Goal: Task Accomplishment & Management: Use online tool/utility

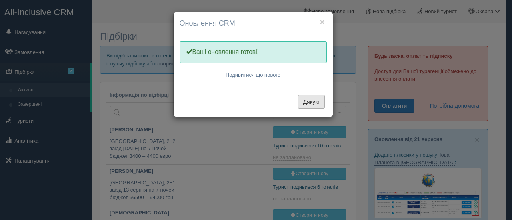
click at [308, 101] on button "Дякую" at bounding box center [311, 102] width 27 height 14
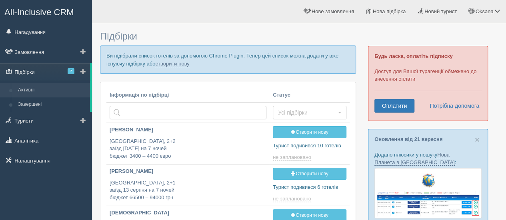
click at [64, 74] on link "Підбірки 7" at bounding box center [45, 72] width 90 height 18
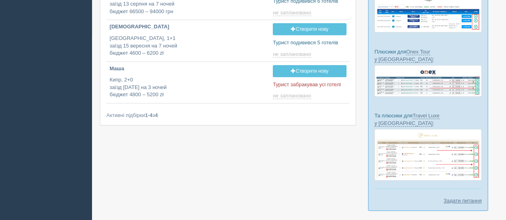
scroll to position [93, 0]
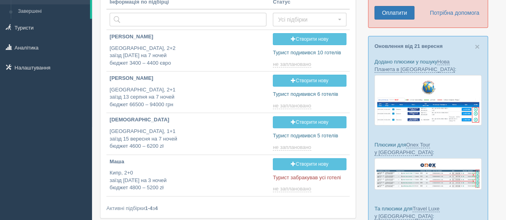
type input "2025-09-25 13:00"
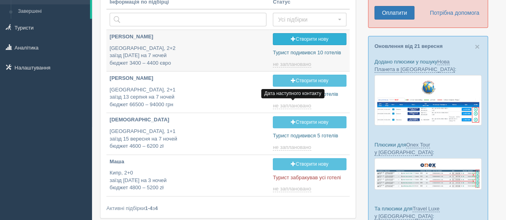
type input "[DATE] 18:25"
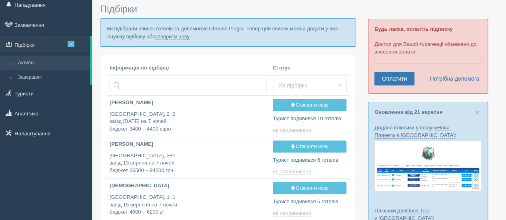
scroll to position [16, 0]
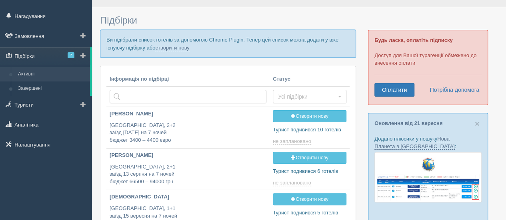
click at [39, 74] on link "Активні" at bounding box center [52, 74] width 76 height 14
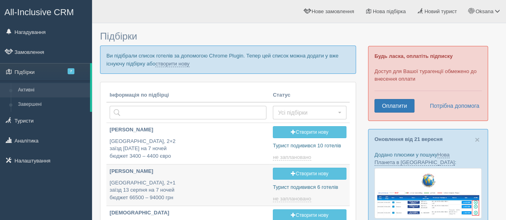
type input "[DATE] 13:00"
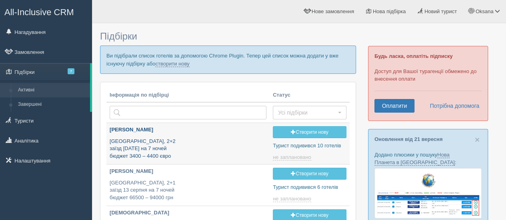
type input "[DATE] 18:25"
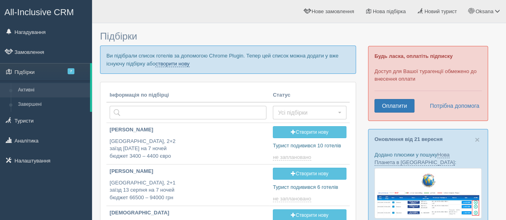
click at [174, 64] on link "створити нову" at bounding box center [172, 64] width 34 height 6
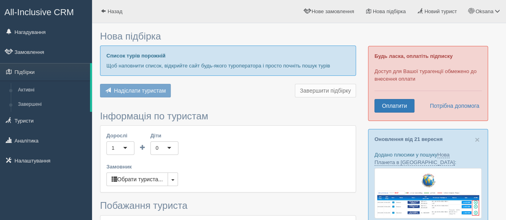
type input "7"
type input "112200"
type input "124300"
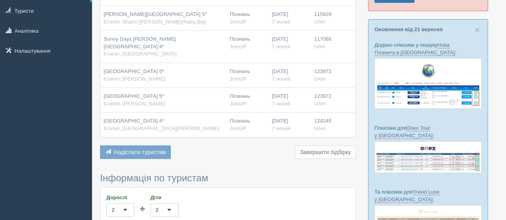
scroll to position [111, 0]
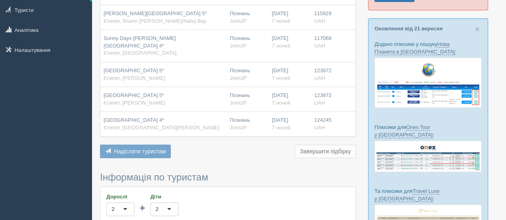
click at [119, 148] on span "Надіслати туристам" at bounding box center [140, 151] width 52 height 6
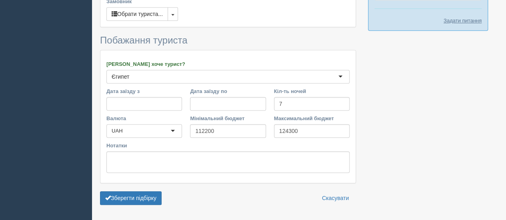
scroll to position [382, 0]
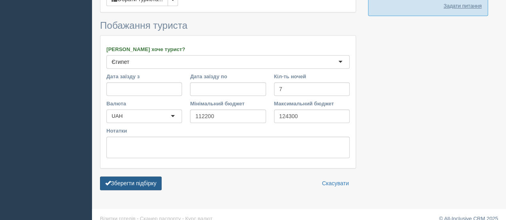
click at [117, 177] on button "Зберегти підбірку" at bounding box center [131, 184] width 62 height 14
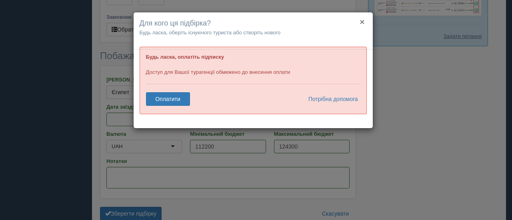
click at [362, 22] on button "×" at bounding box center [362, 22] width 5 height 8
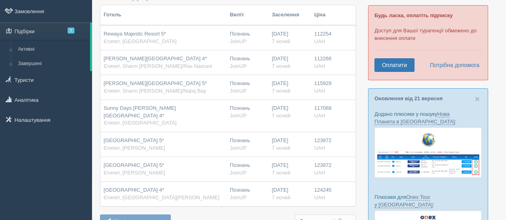
scroll to position [0, 0]
